Goal: Find specific page/section: Find specific page/section

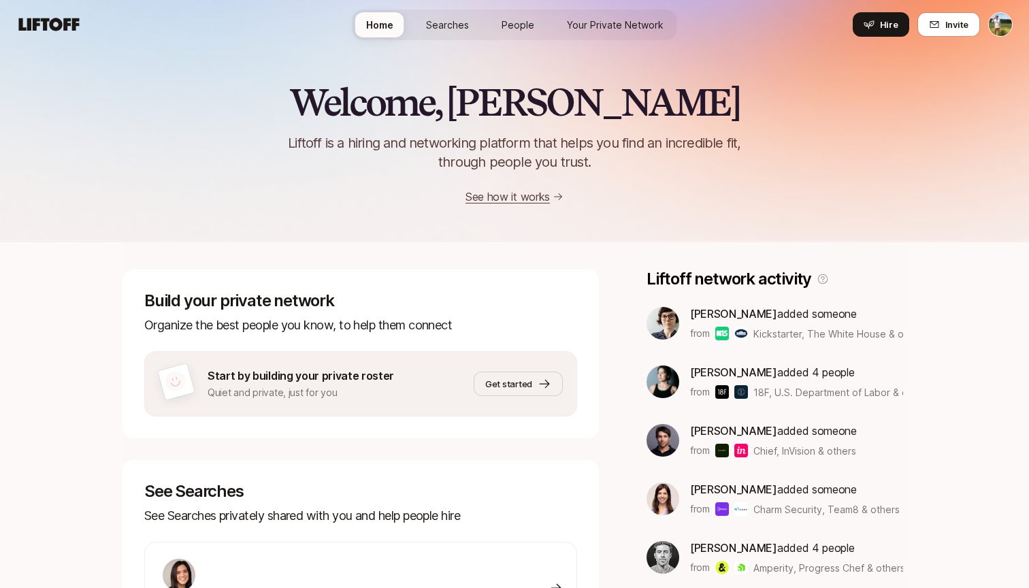
click at [466, 20] on span "Searches" at bounding box center [447, 25] width 43 height 14
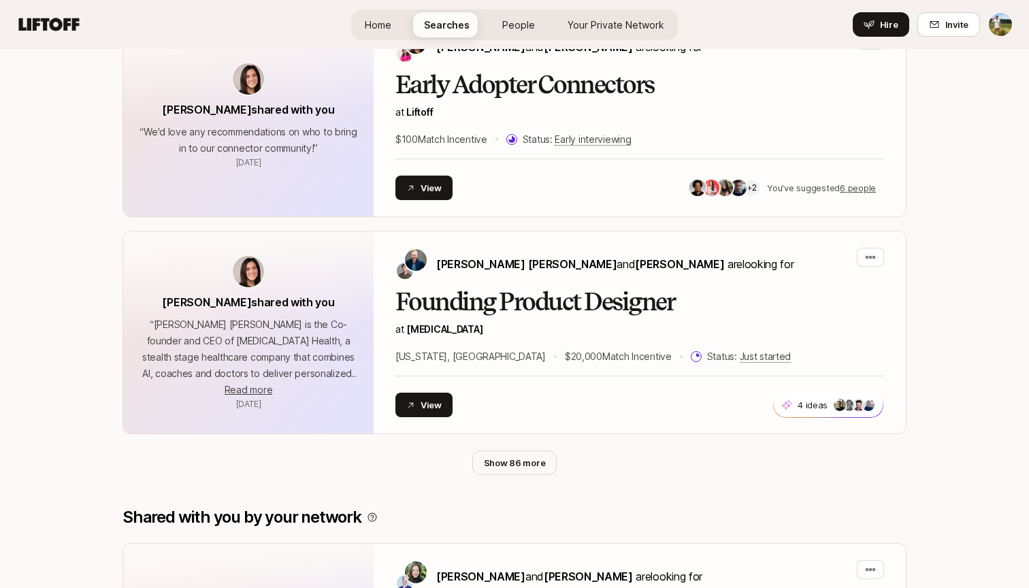
scroll to position [582, 0]
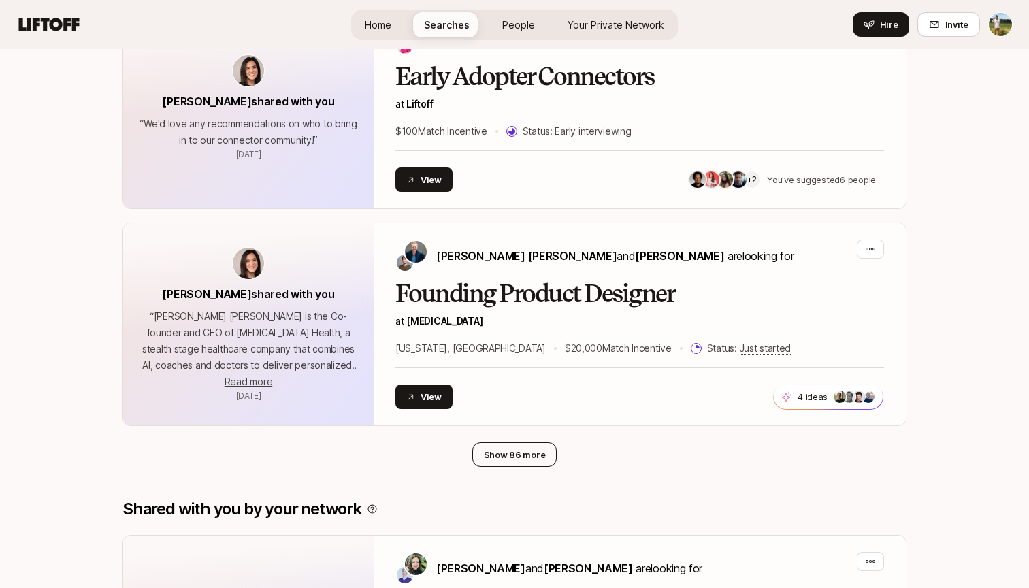
click at [531, 455] on button "Show 86 more" at bounding box center [514, 454] width 85 height 24
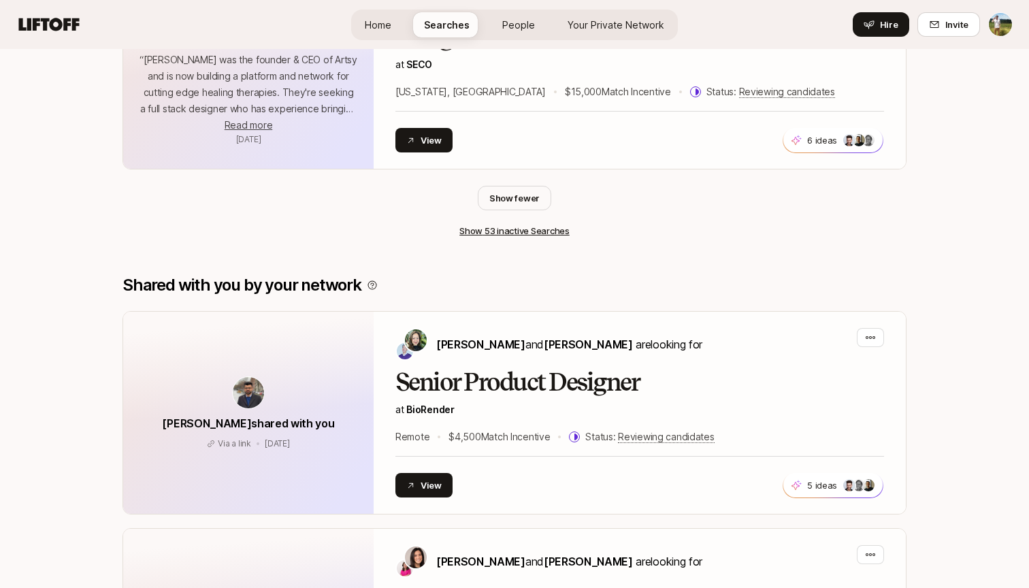
scroll to position [8231, 0]
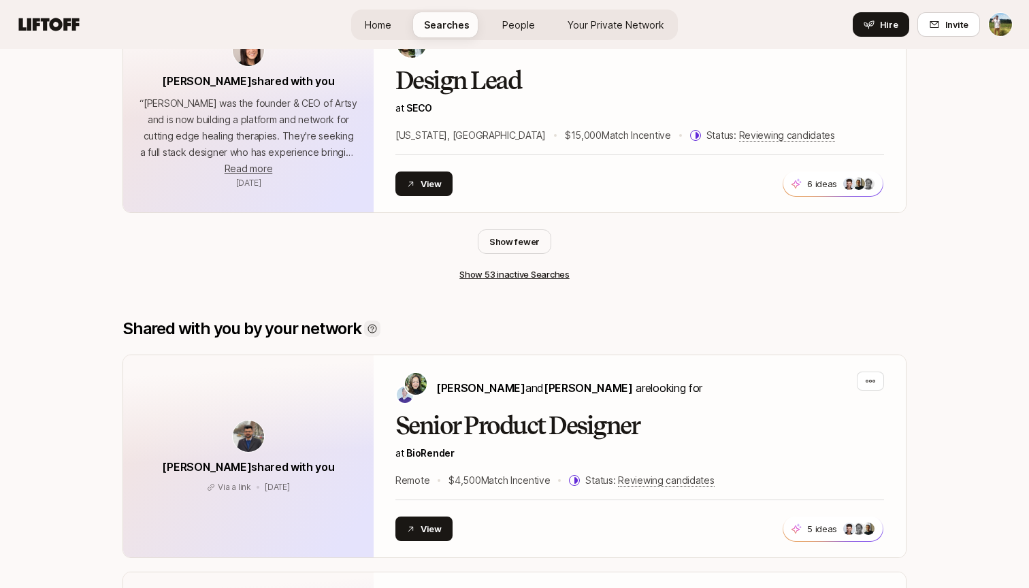
drag, startPoint x: 380, startPoint y: 225, endPoint x: 368, endPoint y: 225, distance: 12.2
click at [368, 319] on div "Shared with you by your network" at bounding box center [514, 328] width 784 height 19
click at [370, 323] on icon at bounding box center [372, 328] width 11 height 11
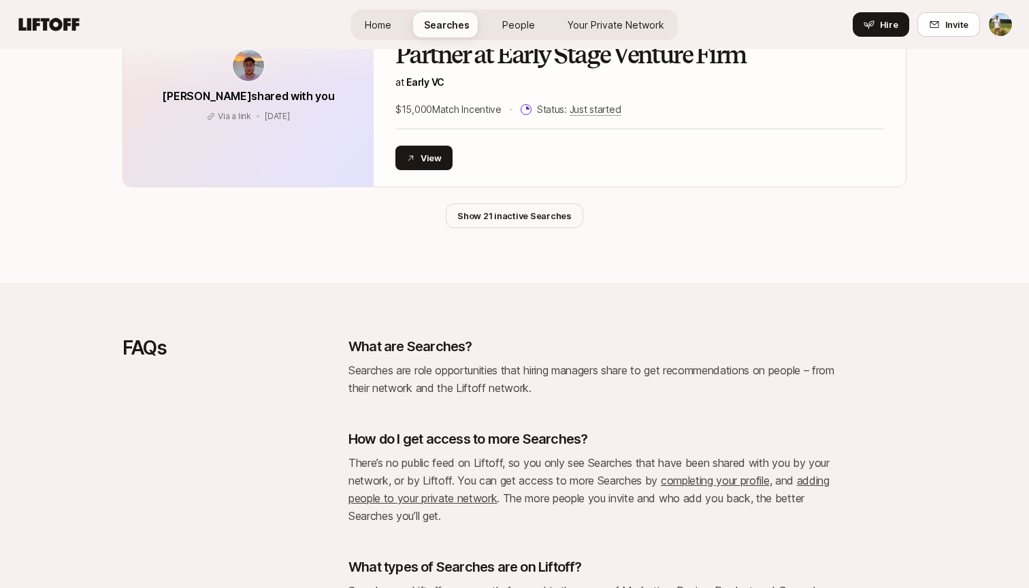
scroll to position [10840, 0]
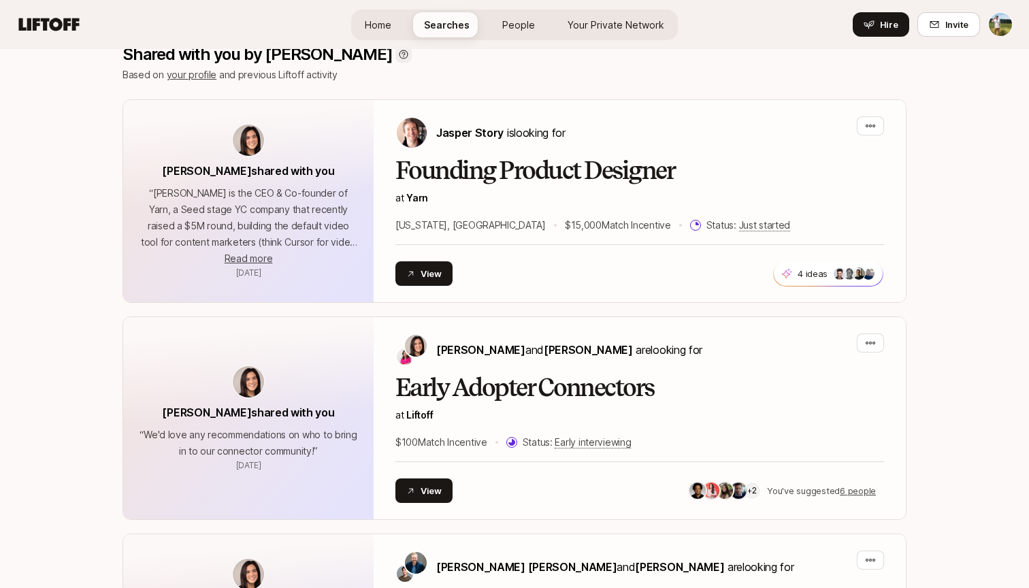
click at [398, 56] on icon at bounding box center [403, 54] width 11 height 11
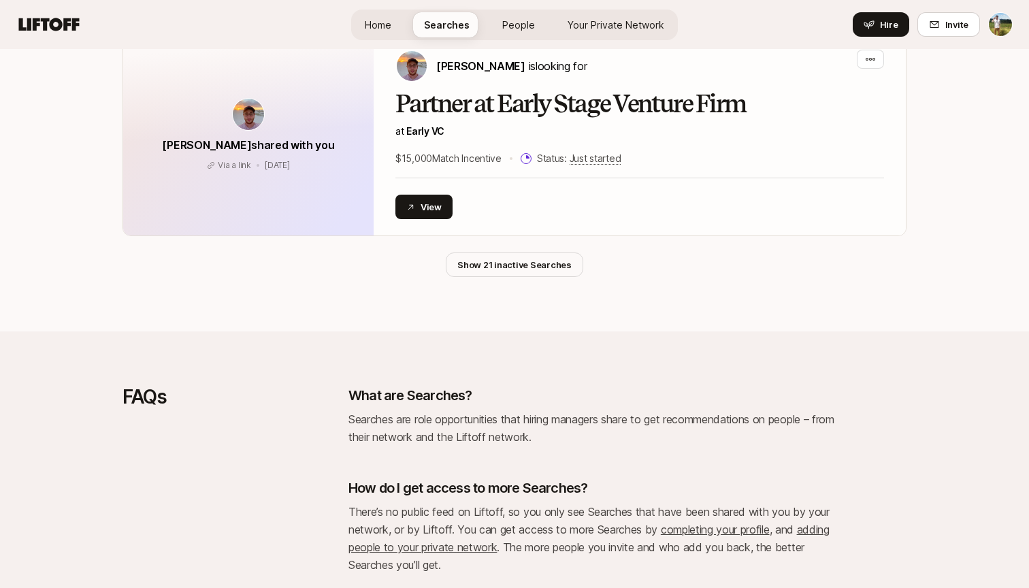
scroll to position [10854, 0]
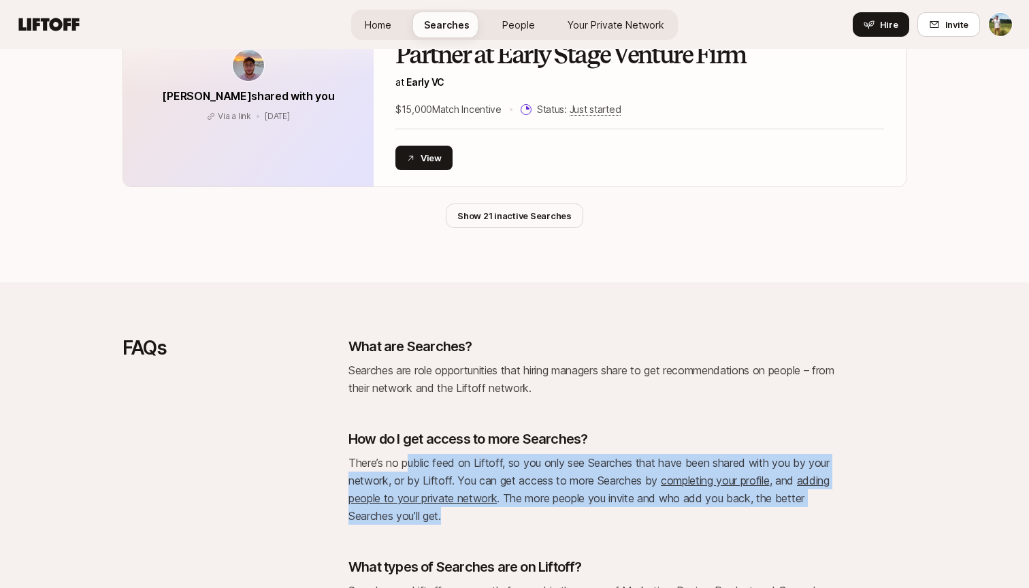
drag, startPoint x: 406, startPoint y: 320, endPoint x: 466, endPoint y: 386, distance: 89.1
click at [466, 454] on p "There’s no public feed on Liftoff, so you only see Searches that have been shar…" at bounding box center [593, 489] width 490 height 71
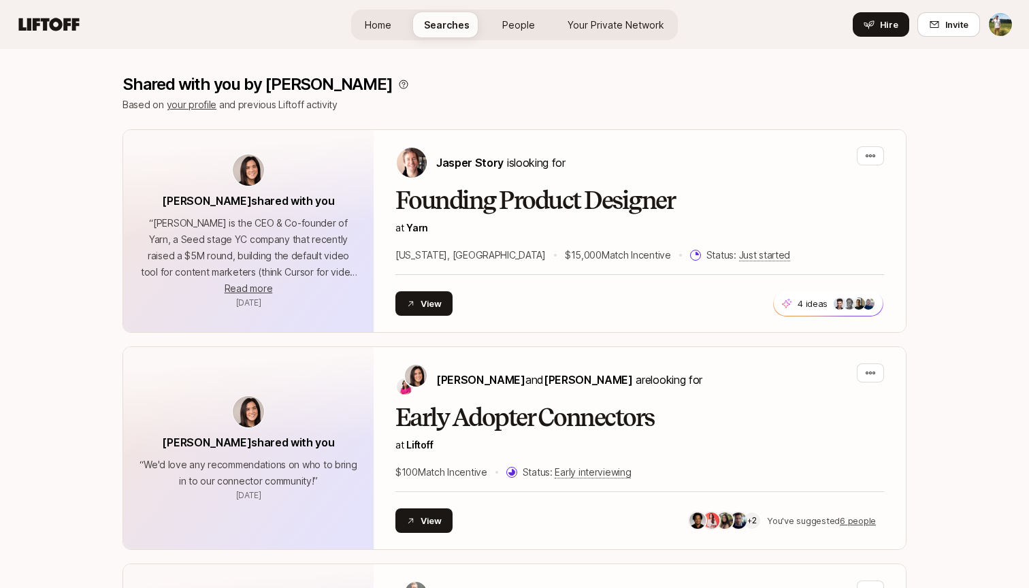
scroll to position [-61, 0]
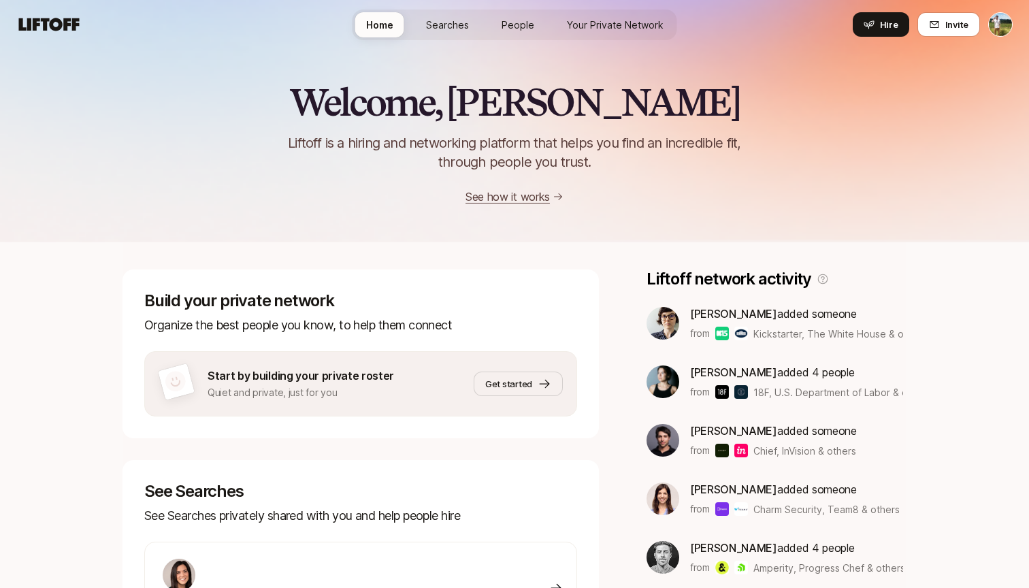
click at [453, 19] on span "Searches" at bounding box center [447, 25] width 43 height 14
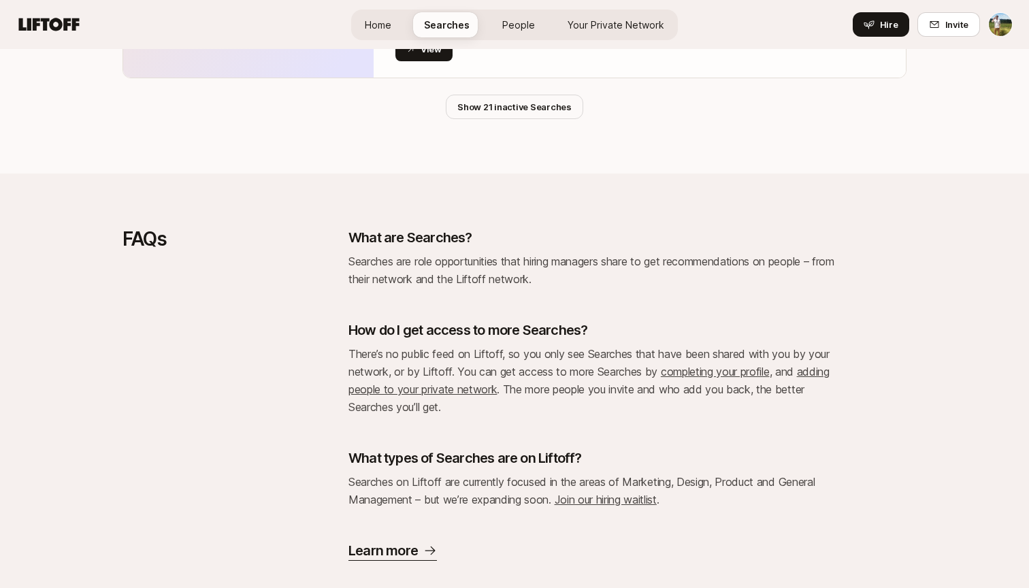
scroll to position [3160, 0]
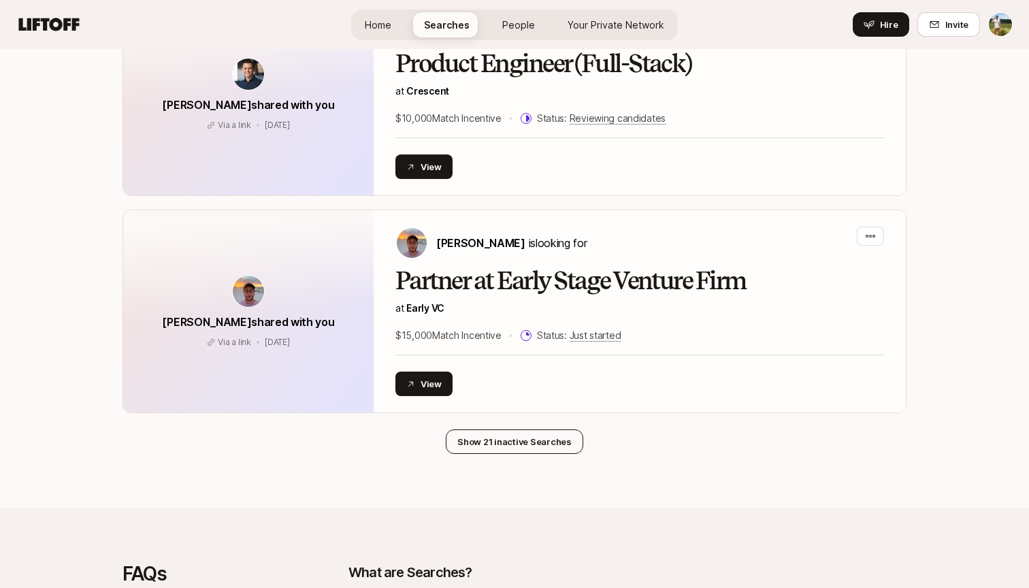
click at [521, 429] on button "Show 21 inactive Searches" at bounding box center [514, 441] width 137 height 24
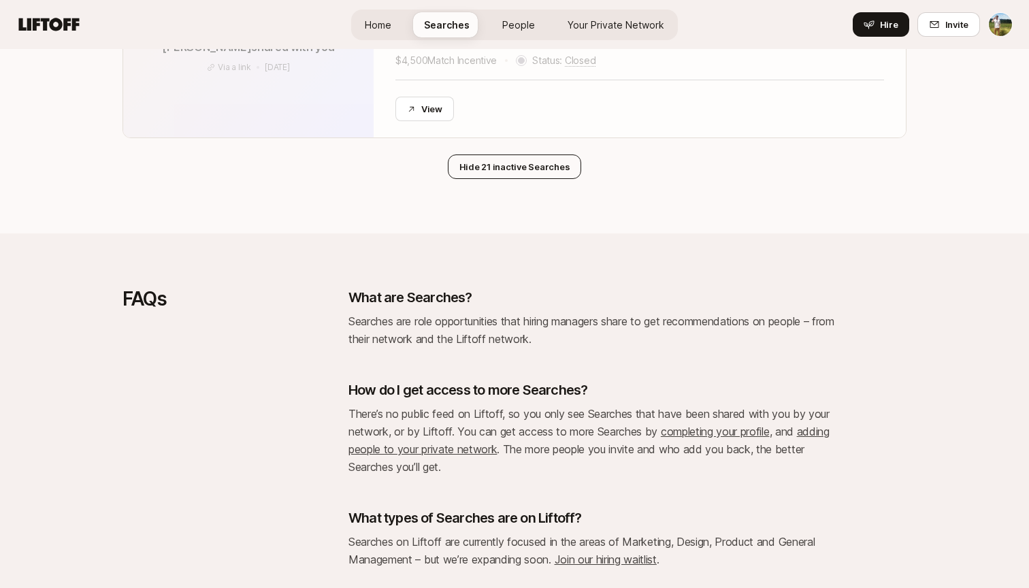
click at [510, 154] on button "Hide 21 inactive Searches" at bounding box center [515, 166] width 134 height 24
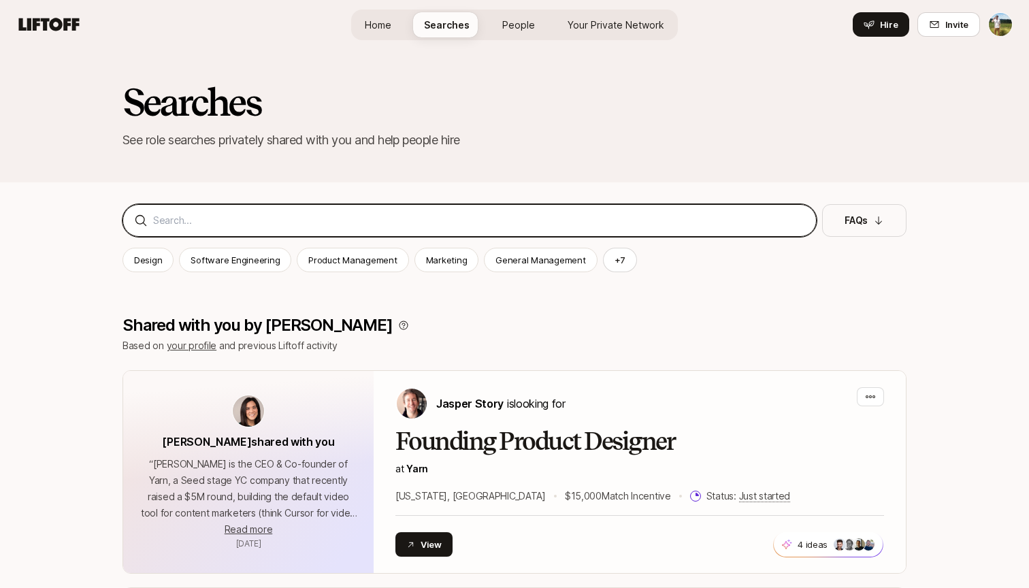
scroll to position [0, 0]
click at [430, 213] on input at bounding box center [479, 220] width 652 height 16
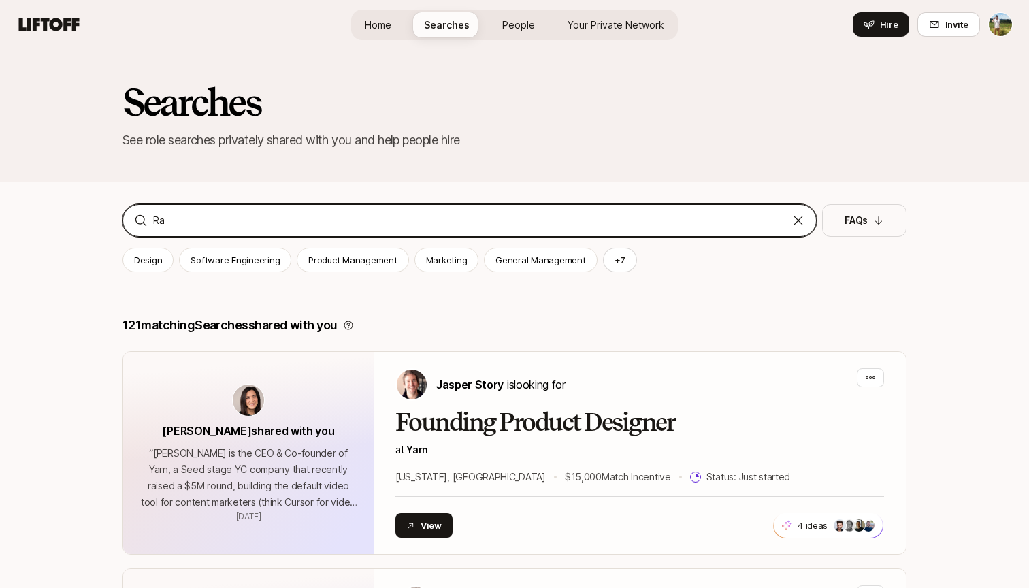
type input "[PERSON_NAME]"
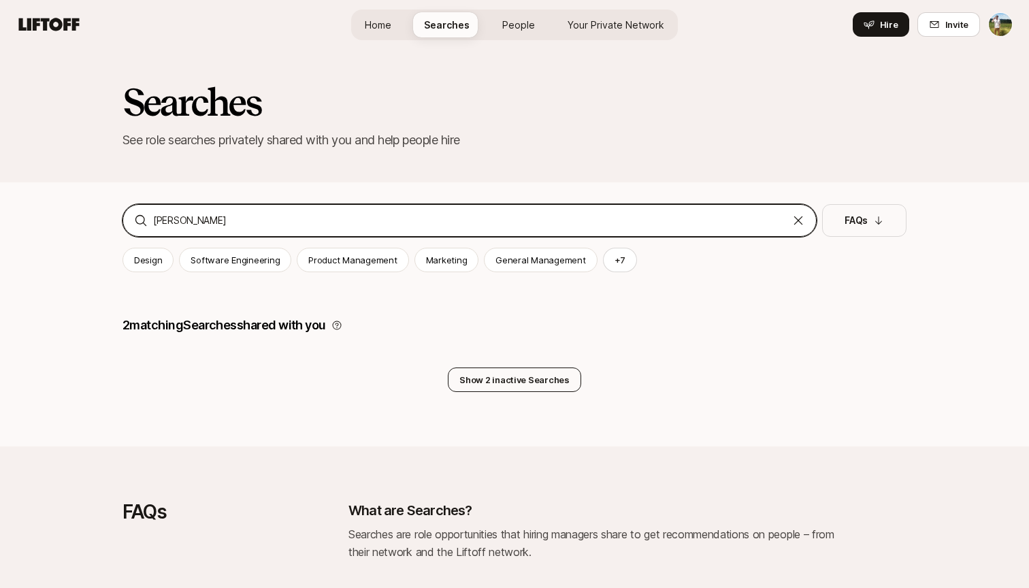
type input "[PERSON_NAME]"
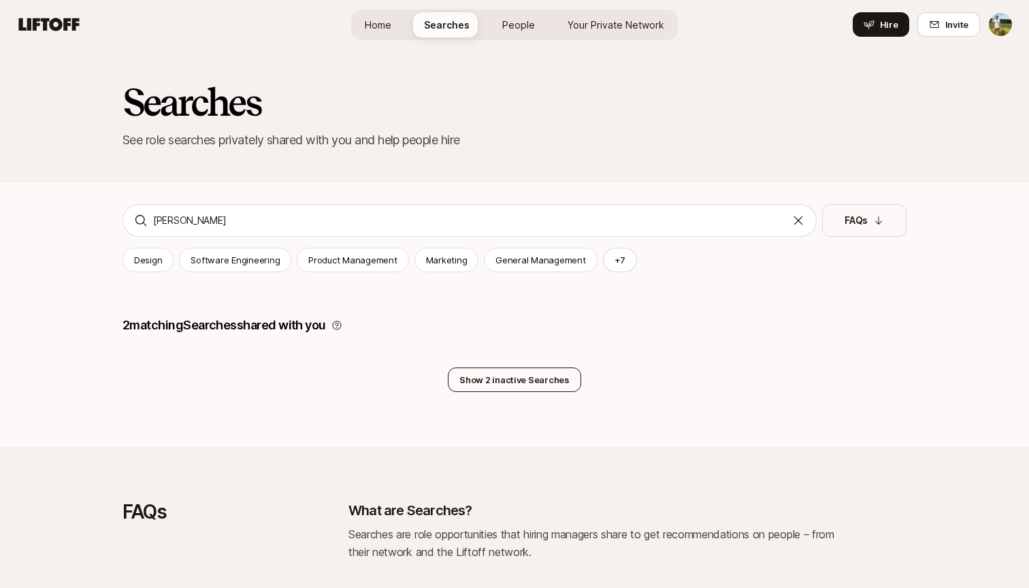
click at [537, 373] on button "Show 2 inactive Searches" at bounding box center [514, 379] width 133 height 24
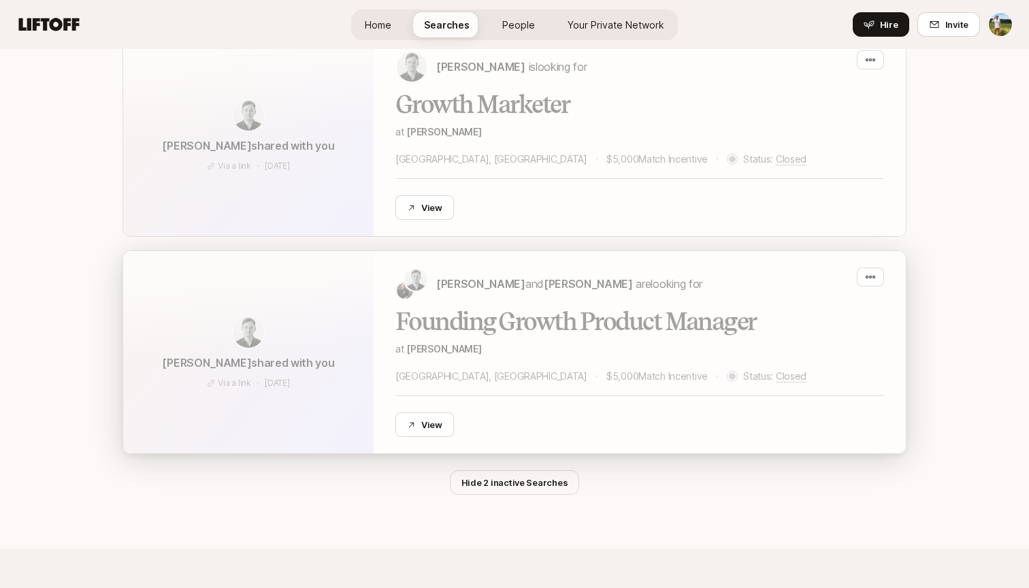
scroll to position [291, 0]
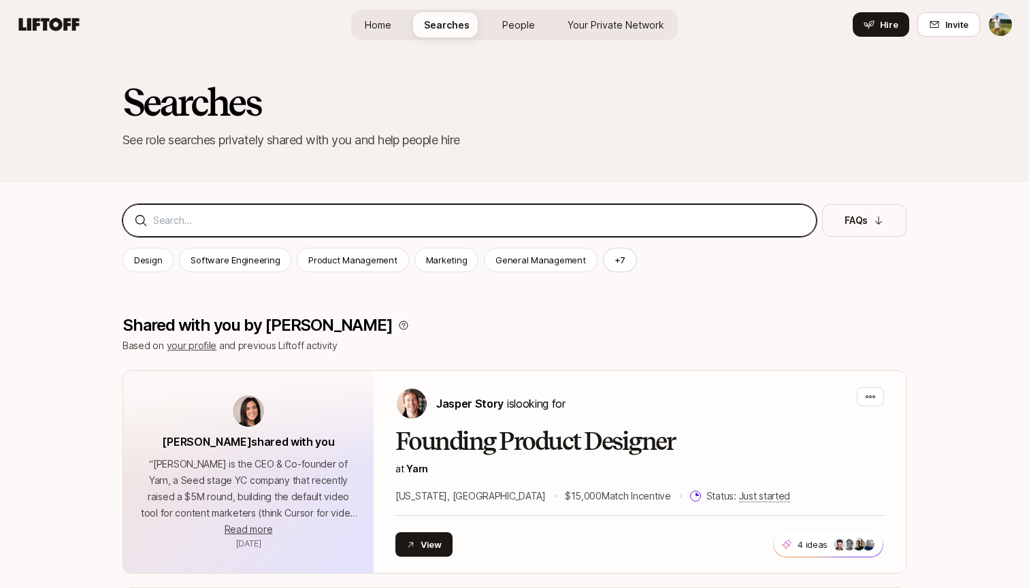
click at [381, 223] on input at bounding box center [479, 220] width 652 height 16
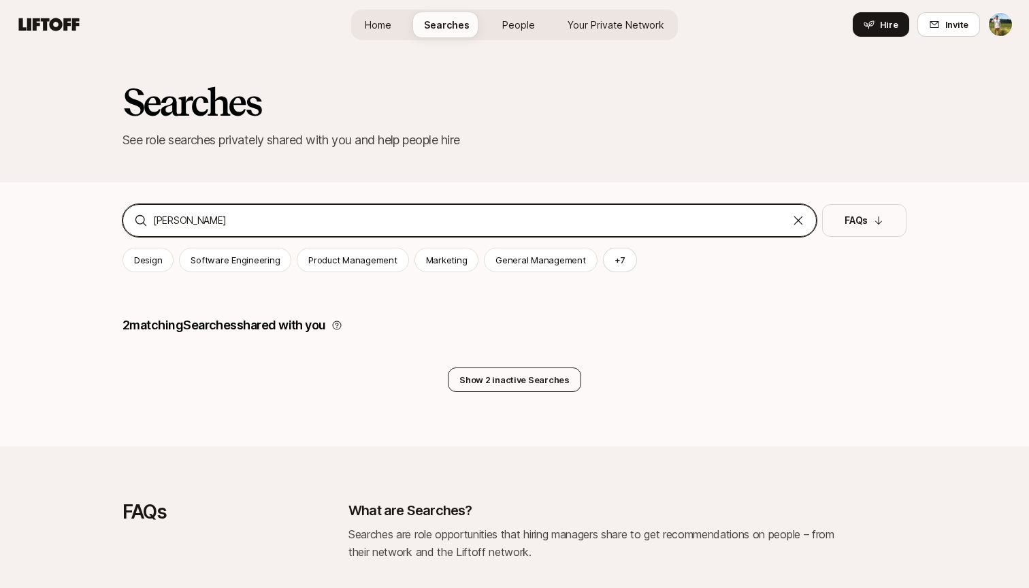
type input "Ray"
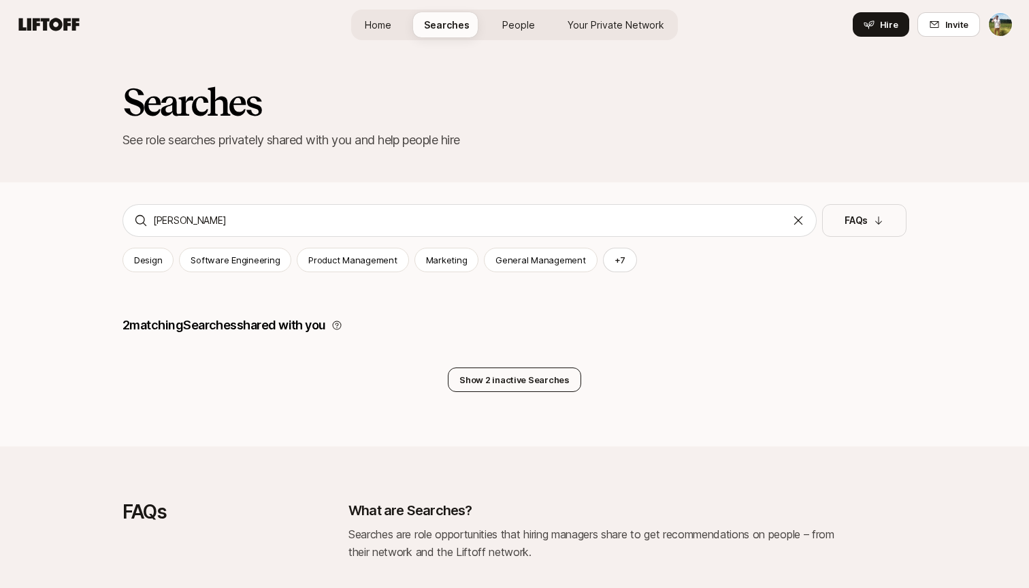
click at [493, 375] on button "Show 2 inactive Searches" at bounding box center [514, 379] width 133 height 24
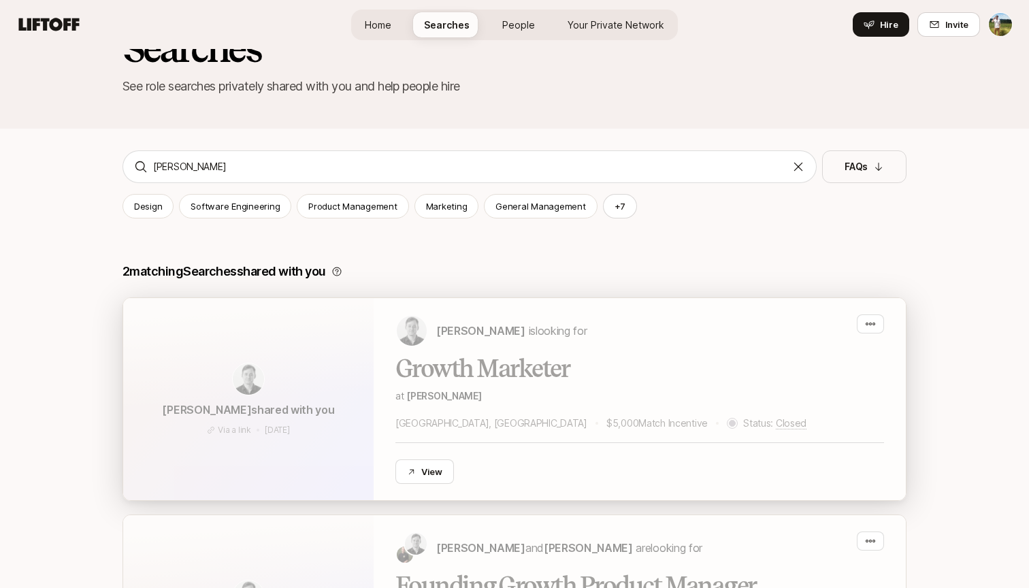
scroll to position [33, 0]
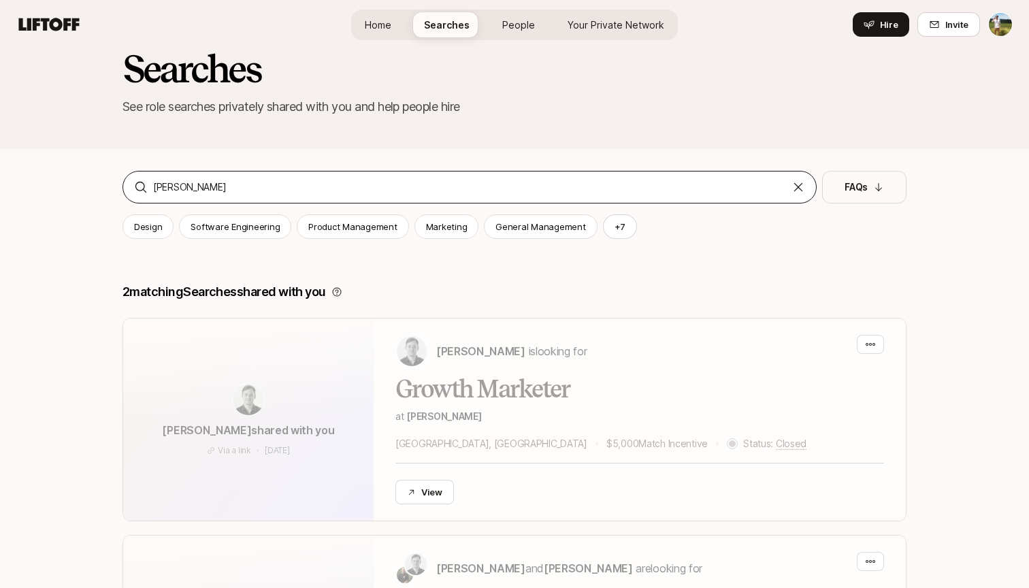
click at [802, 192] on icon at bounding box center [798, 187] width 14 height 14
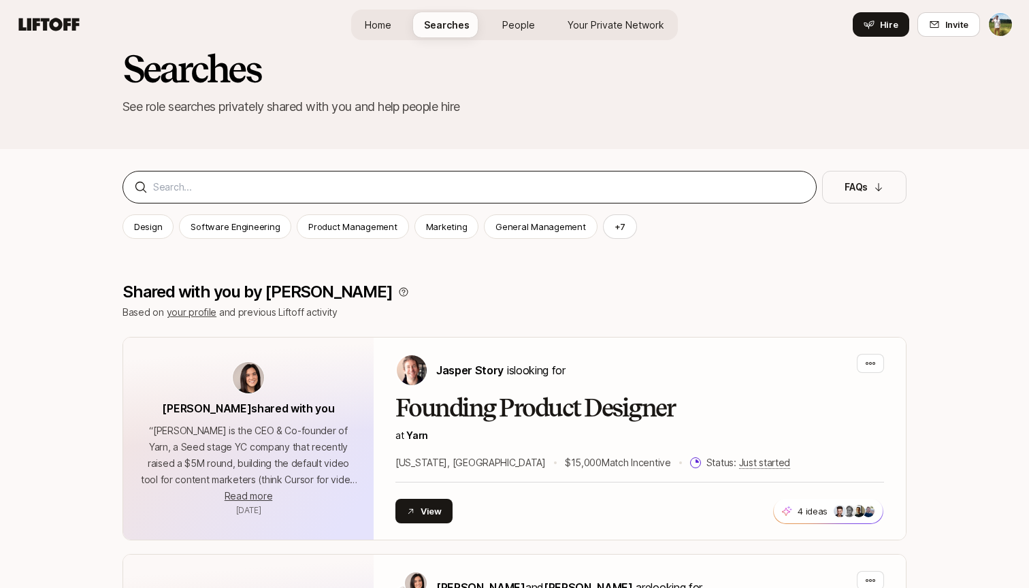
click at [696, 197] on div at bounding box center [469, 187] width 694 height 33
click at [655, 195] on input at bounding box center [479, 187] width 652 height 16
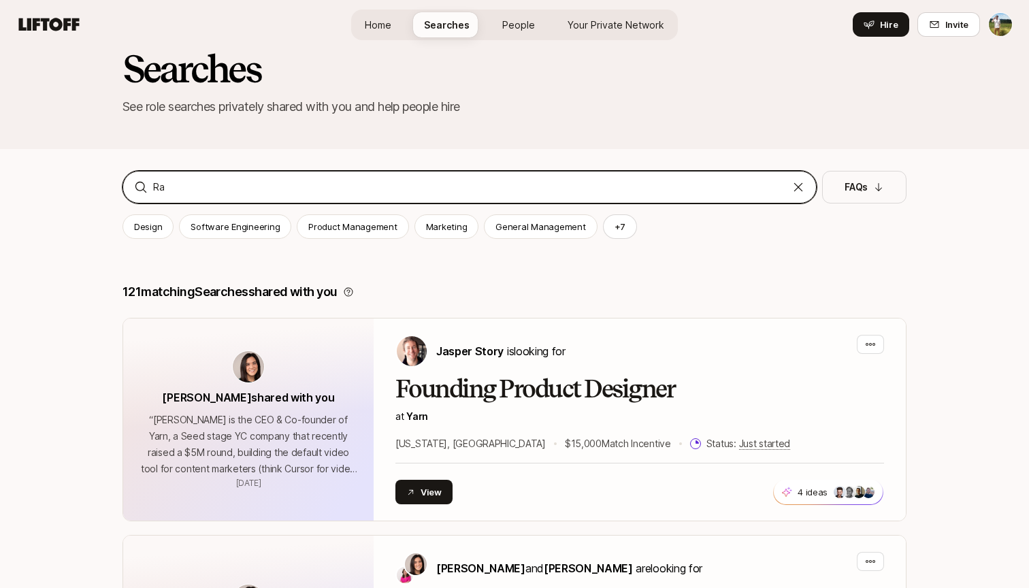
type input "Ray"
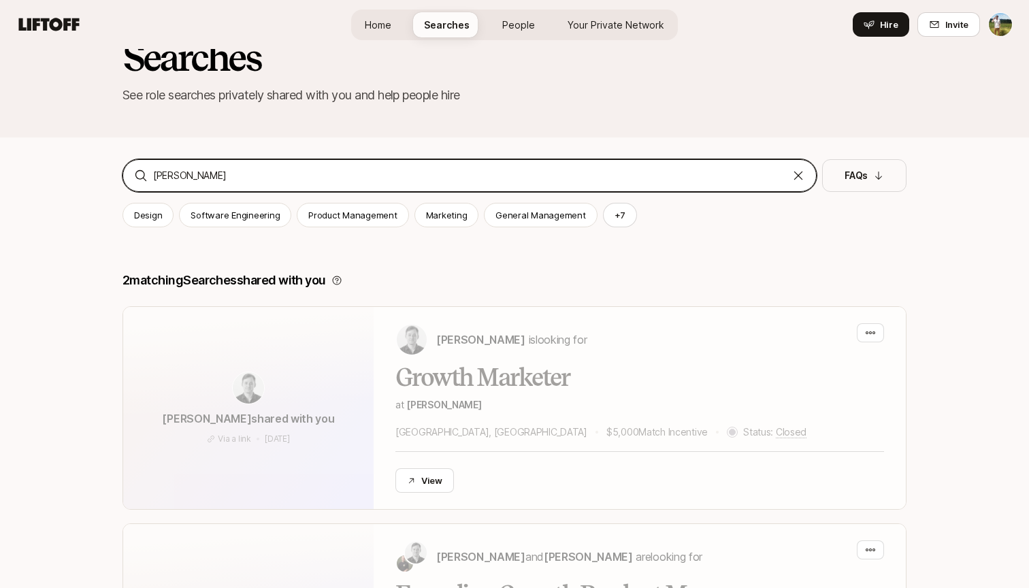
scroll to position [31, 0]
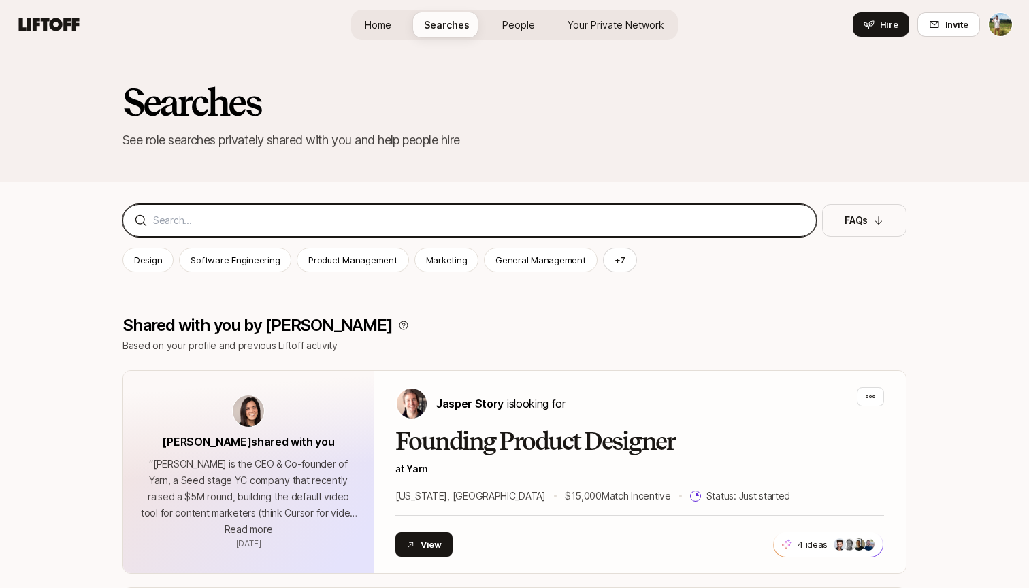
click at [449, 222] on input at bounding box center [479, 220] width 652 height 16
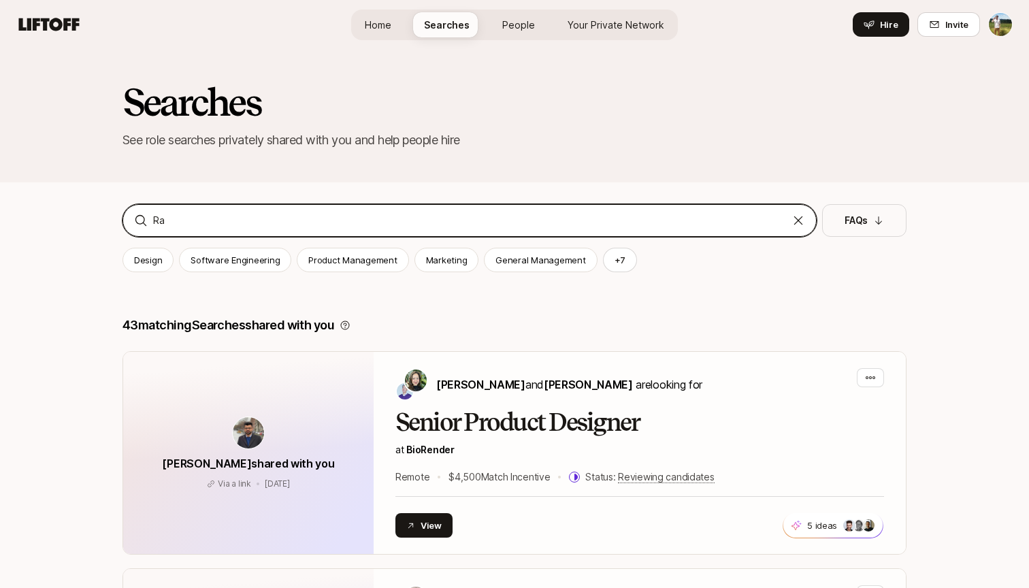
type input "[PERSON_NAME]"
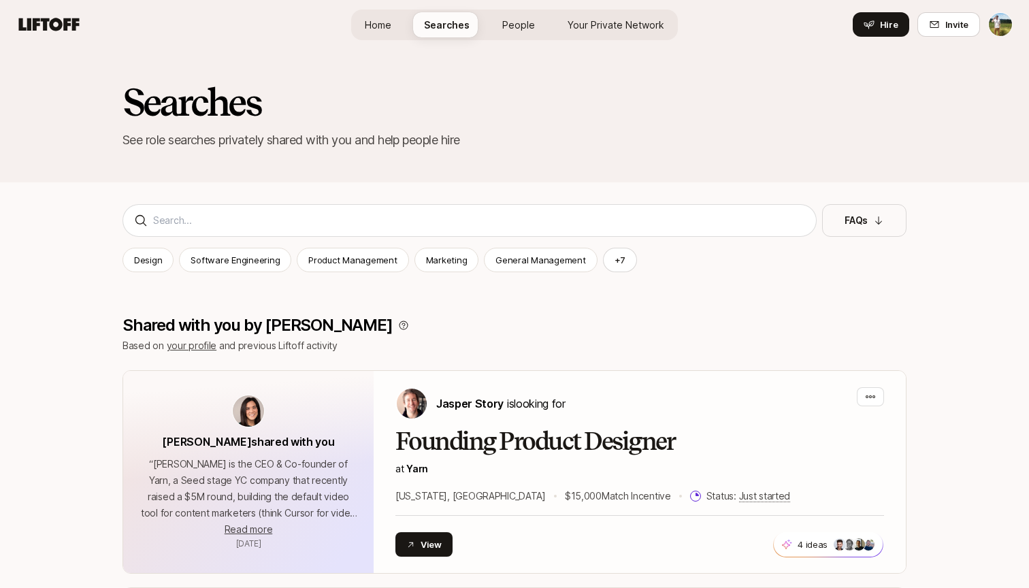
click at [527, 30] on span "People" at bounding box center [518, 25] width 33 height 14
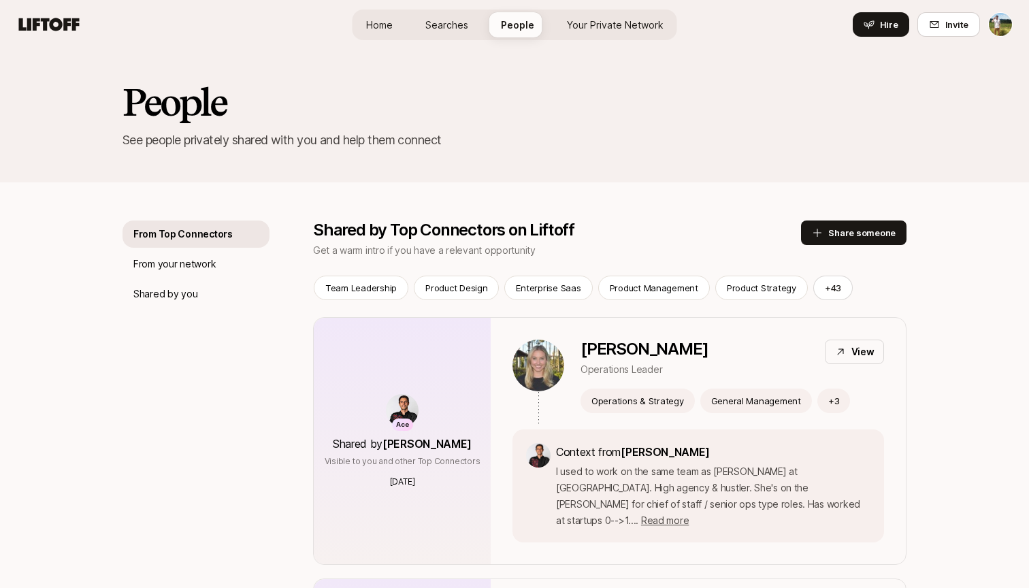
click at [596, 20] on span "Your Private Network" at bounding box center [615, 25] width 97 height 14
